Goal: Task Accomplishment & Management: Complete application form

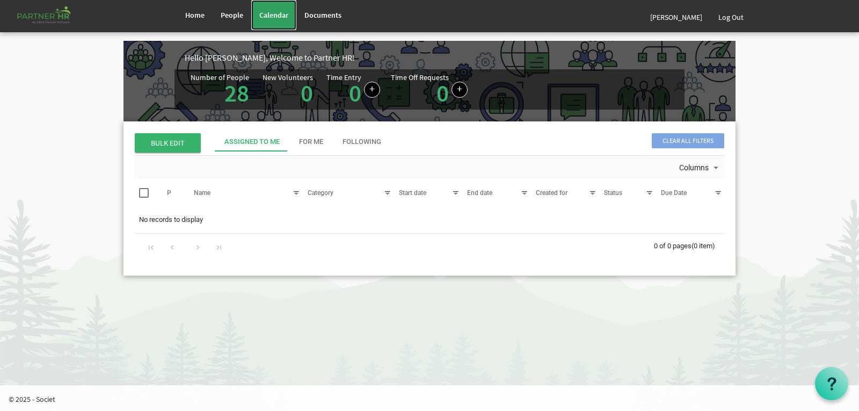
drag, startPoint x: 266, startPoint y: 13, endPoint x: 263, endPoint y: 28, distance: 15.9
click at [267, 13] on span "Calendar" at bounding box center [273, 15] width 29 height 10
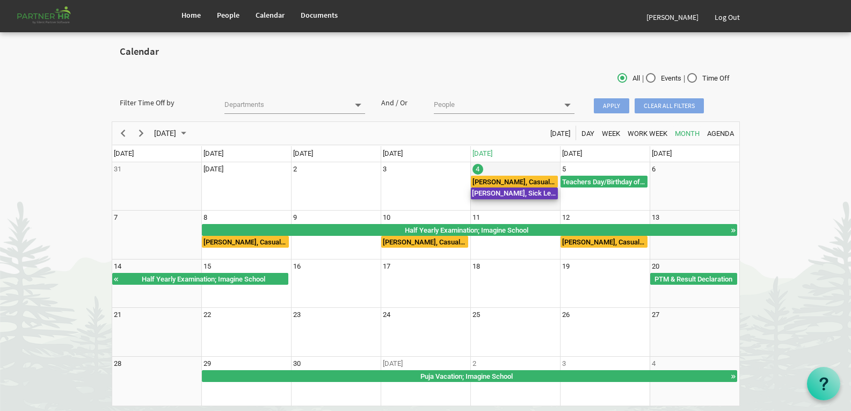
click at [523, 188] on div "Priti Pall, Sick Leave" at bounding box center [514, 193] width 87 height 12
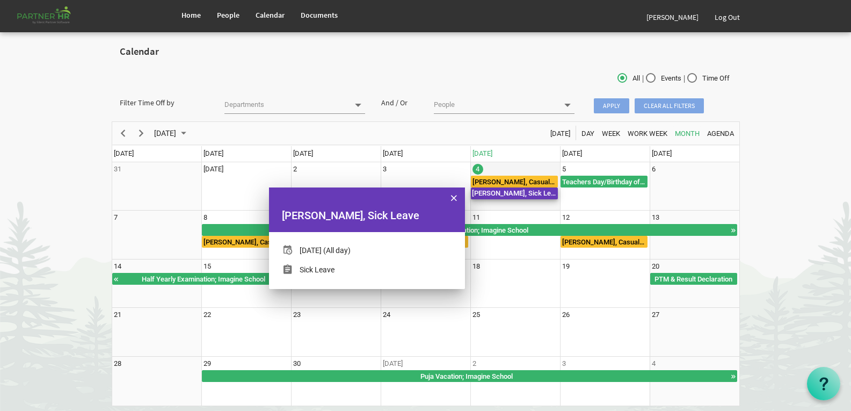
click at [523, 188] on div "Priti Pall, Sick Leave" at bounding box center [514, 193] width 87 height 12
click at [832, 216] on body "Home People Calendar" at bounding box center [425, 208] width 851 height 417
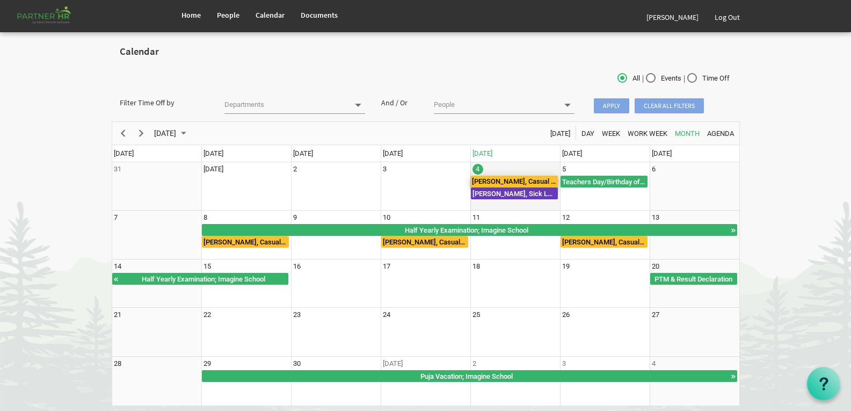
click at [517, 181] on div "Manasi Kabi, Casual Leave" at bounding box center [514, 182] width 87 height 12
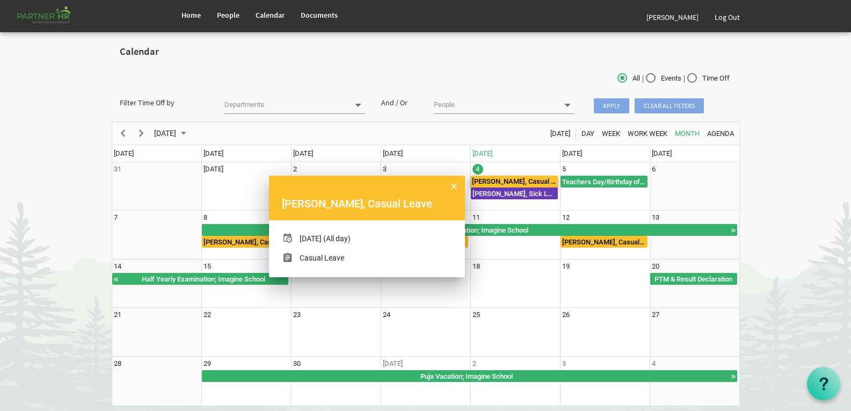
click at [741, 183] on body "Home People Calendar" at bounding box center [425, 208] width 851 height 417
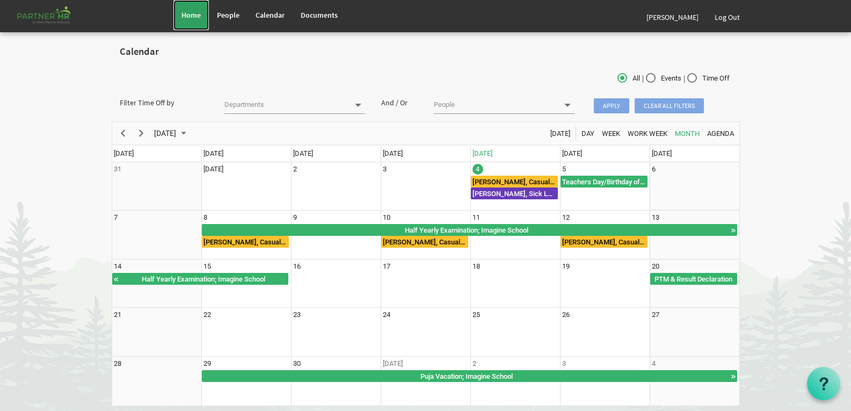
click at [194, 18] on span "Home" at bounding box center [190, 15] width 19 height 10
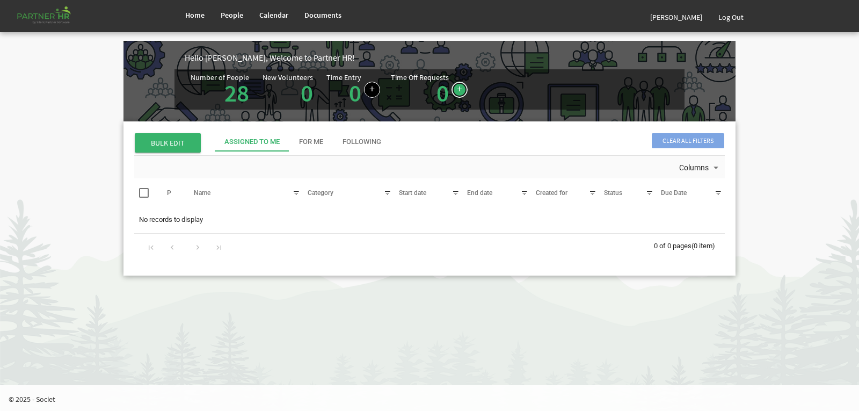
click at [452, 87] on link at bounding box center [460, 90] width 16 height 16
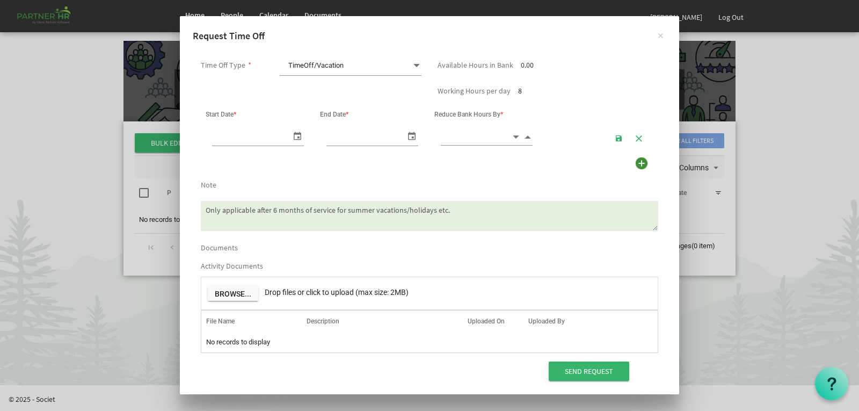
scroll to position [0, 11]
click at [351, 63] on span "TimeOff/Vacation TimeOff/Vacation" at bounding box center [351, 66] width 142 height 20
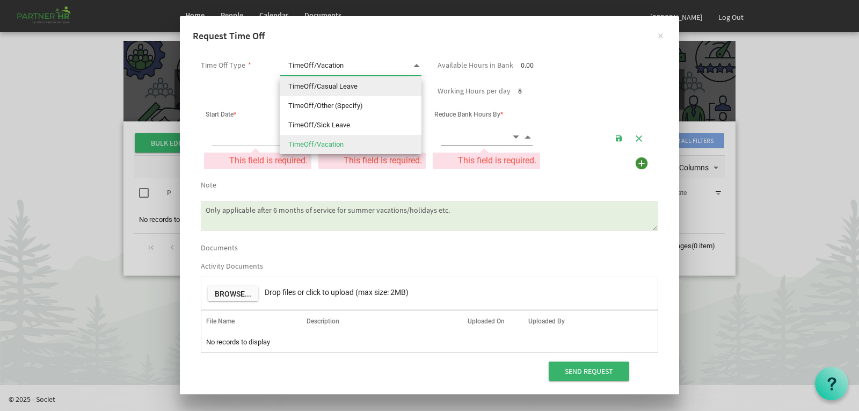
click at [343, 87] on li "TimeOff/Casual Leave" at bounding box center [351, 86] width 142 height 19
type input "TimeOff/Casual Leave"
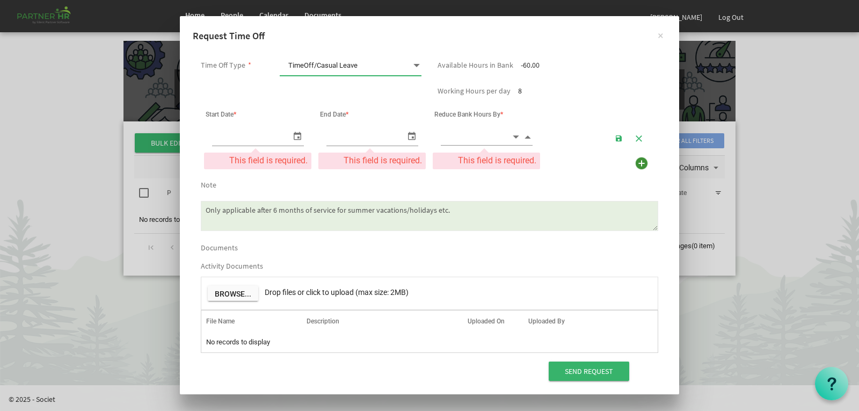
type input "04/09/2025"
click at [294, 137] on span "select" at bounding box center [297, 136] width 13 height 16
type input "04/09/2025"
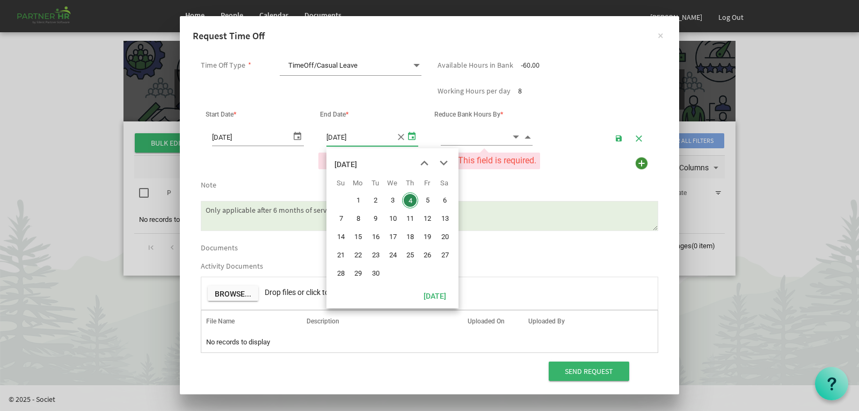
click at [410, 135] on span "select" at bounding box center [411, 136] width 13 height 16
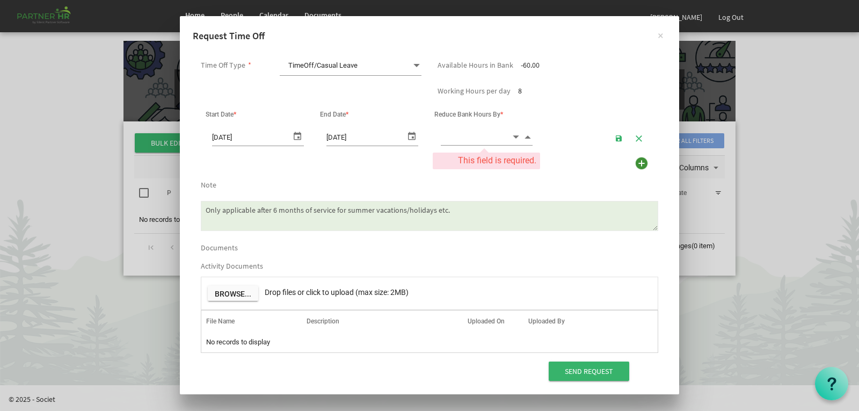
click at [514, 135] on span "Decrement value" at bounding box center [516, 136] width 10 height 12
click at [525, 137] on span "Increment value" at bounding box center [528, 136] width 10 height 12
click at [526, 137] on span "Increment value" at bounding box center [528, 136] width 10 height 12
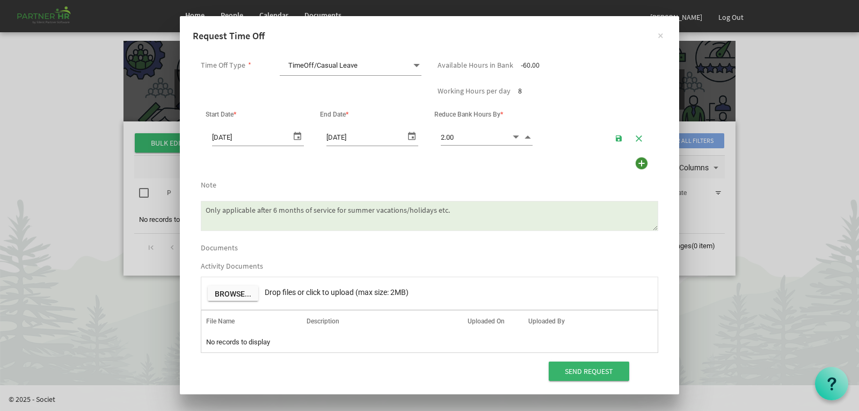
click at [528, 137] on span "Increment value" at bounding box center [528, 136] width 10 height 12
click at [516, 136] on span "Decrement value" at bounding box center [516, 136] width 10 height 12
type input "4.00"
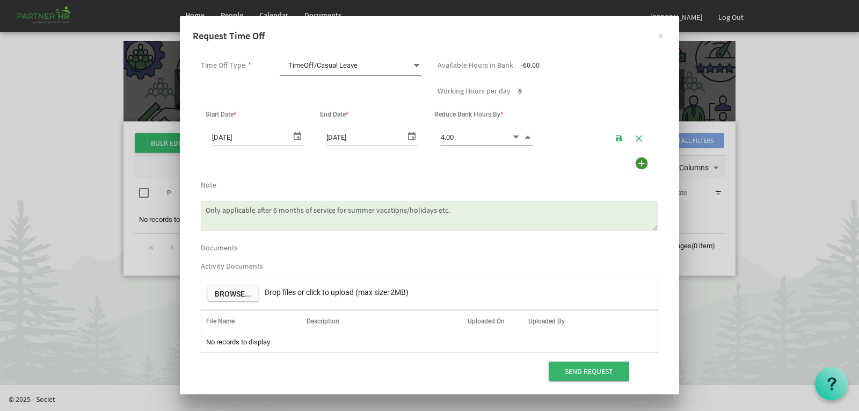
click at [366, 214] on textarea "Only applicable after 6 months of service for summer vacations/holidays etc." at bounding box center [429, 216] width 457 height 30
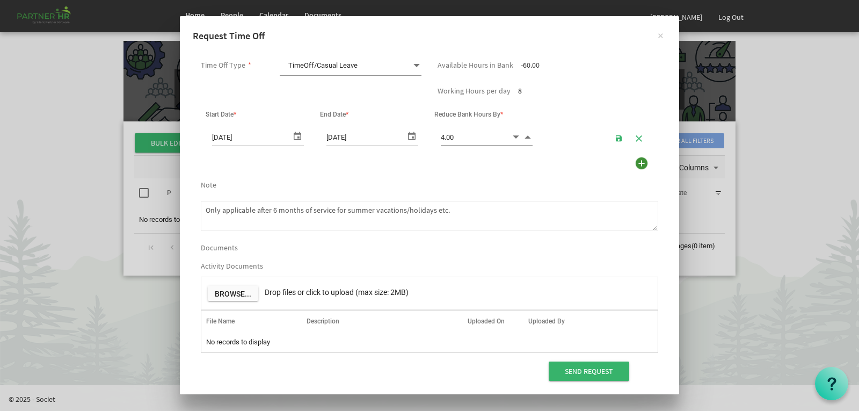
drag, startPoint x: 511, startPoint y: 209, endPoint x: 0, endPoint y: 203, distance: 510.6
click at [0, 203] on div "× Request Time Off Time Off Type * TimeOff/Casual Leave TimeOff/Casual Leave Av…" at bounding box center [429, 205] width 859 height 411
type textarea "G"
type textarea "I request half-day leave for my MA exam."
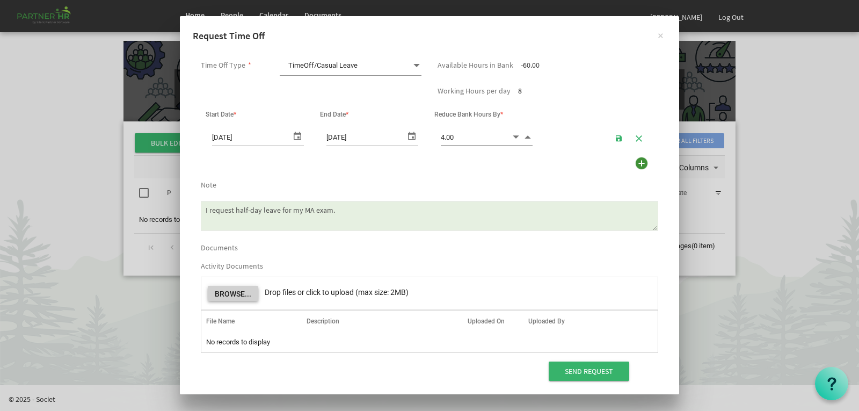
click at [227, 289] on button "Browse..." at bounding box center [233, 293] width 50 height 15
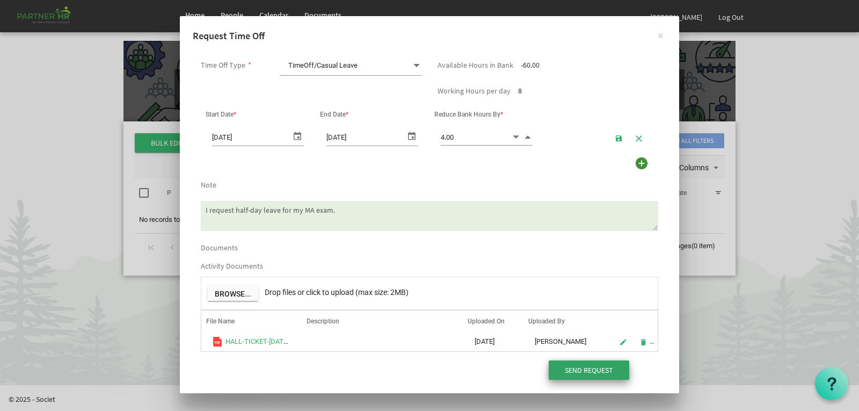
click at [579, 366] on input "Send Request" at bounding box center [589, 369] width 81 height 19
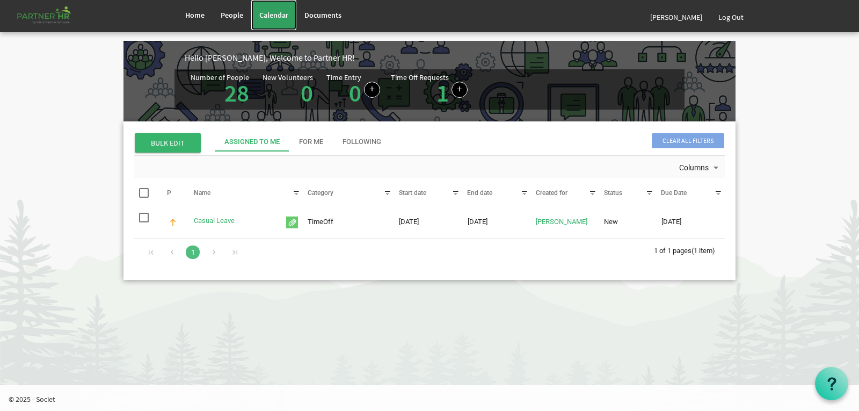
click at [280, 20] on link "Calendar" at bounding box center [273, 15] width 45 height 30
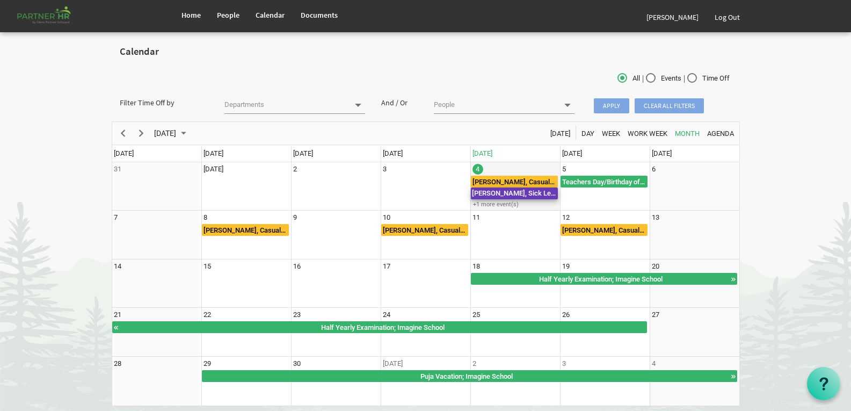
click at [530, 197] on div "[PERSON_NAME], Sick Leave" at bounding box center [514, 193] width 87 height 12
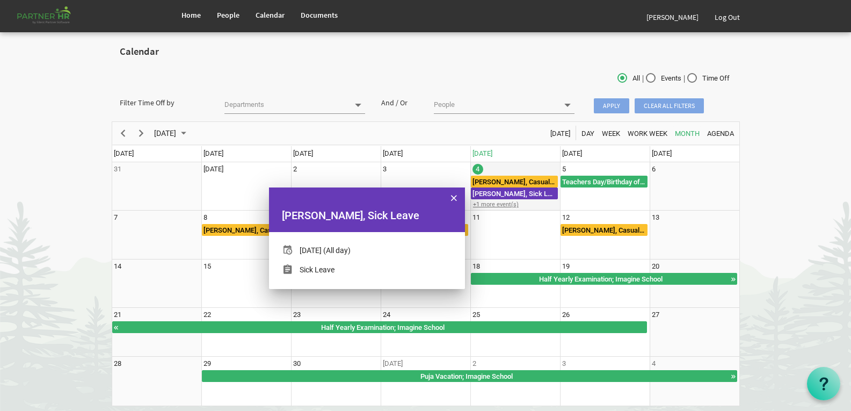
click at [530, 201] on div "+1 more event(s)" at bounding box center [515, 204] width 89 height 8
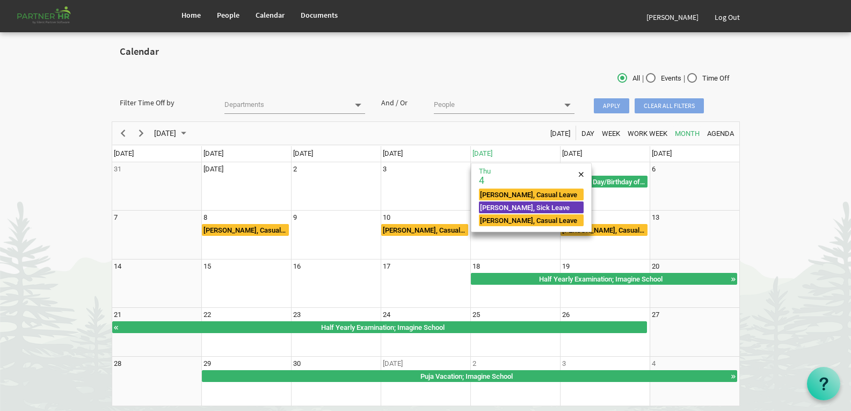
click at [797, 111] on body "Home People Calendar" at bounding box center [425, 208] width 851 height 417
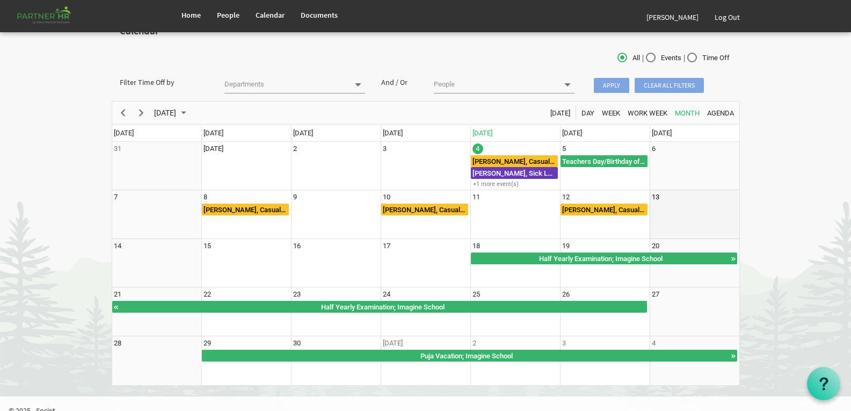
scroll to position [32, 0]
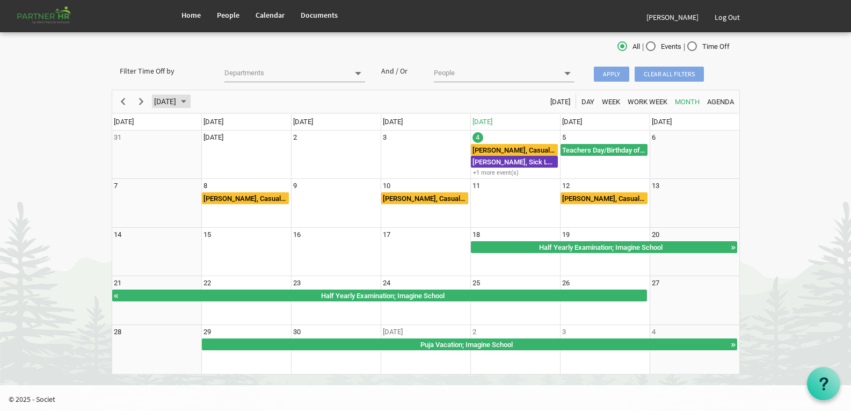
click at [190, 103] on span "September 2025" at bounding box center [183, 101] width 13 height 13
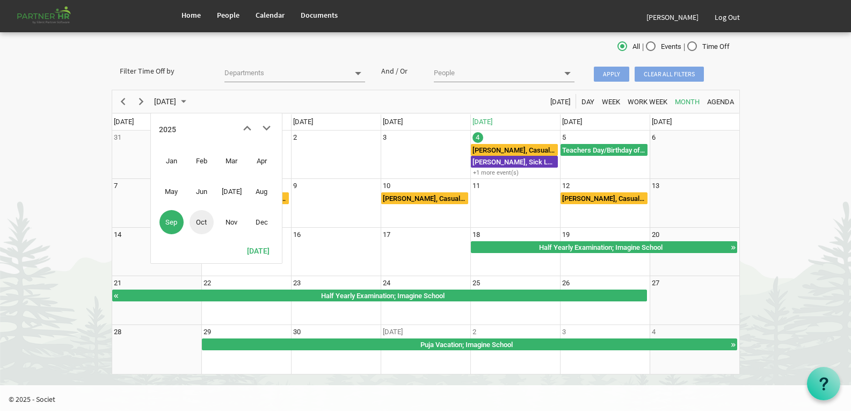
click at [207, 222] on span "Oct" at bounding box center [202, 222] width 24 height 24
